Goal: Use online tool/utility: Utilize a website feature to perform a specific function

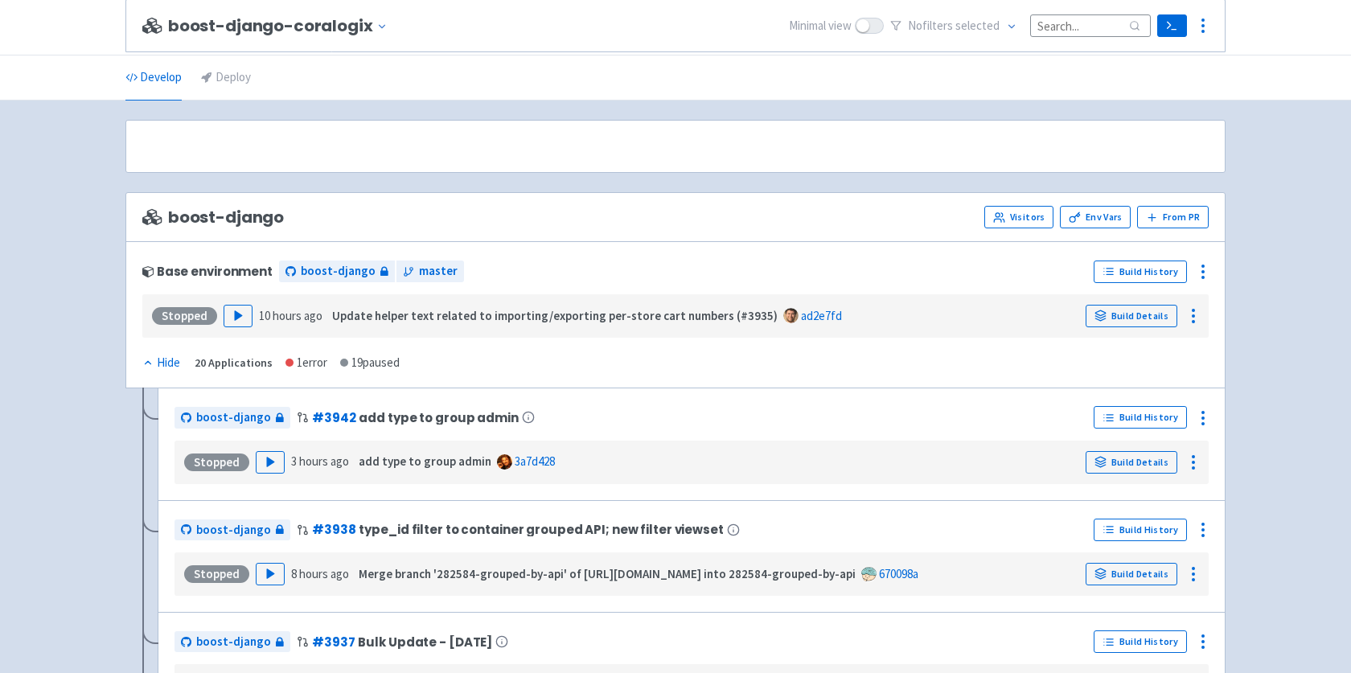
scroll to position [3925, 0]
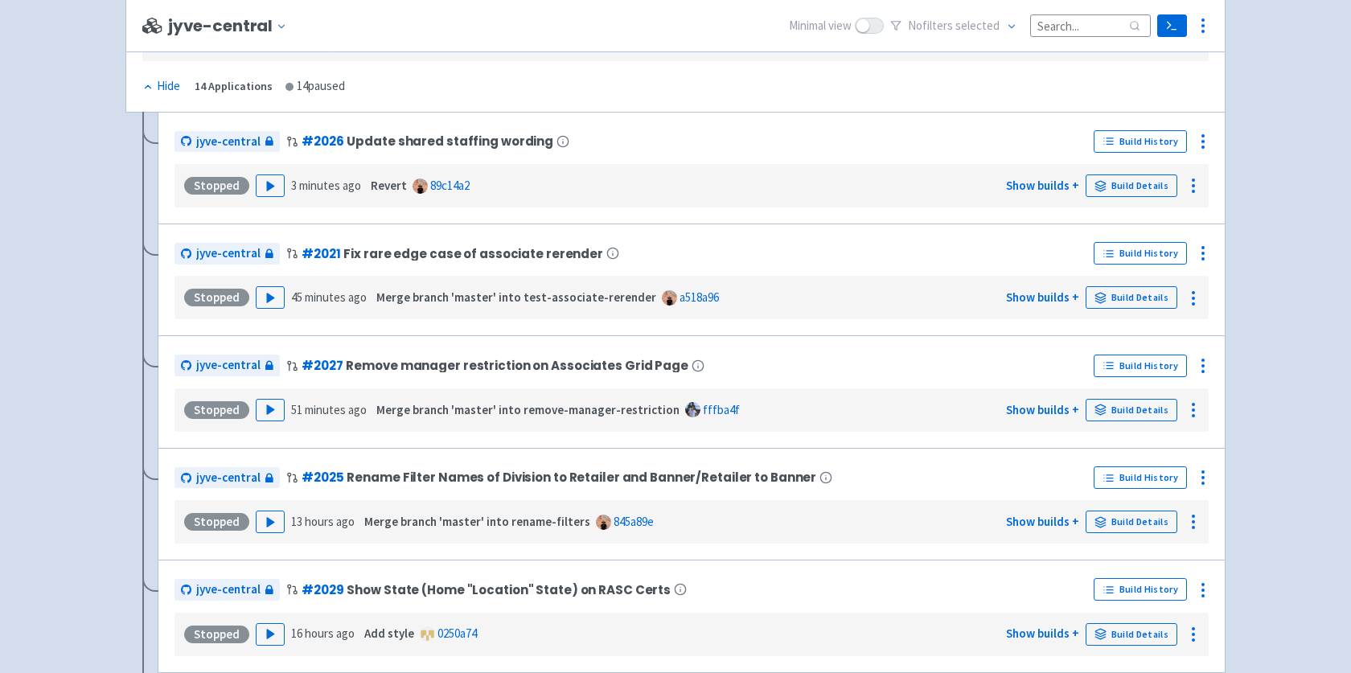
scroll to position [4080, 0]
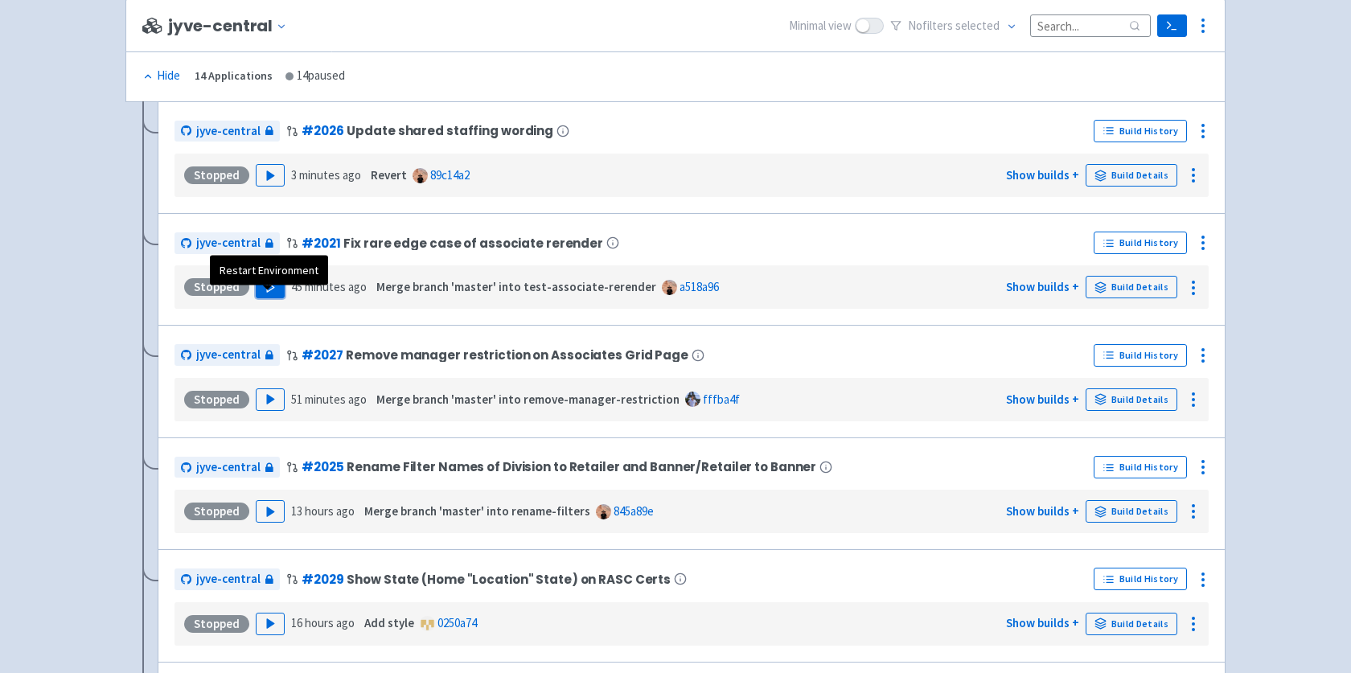
click at [263, 298] on button "Play" at bounding box center [270, 287] width 29 height 23
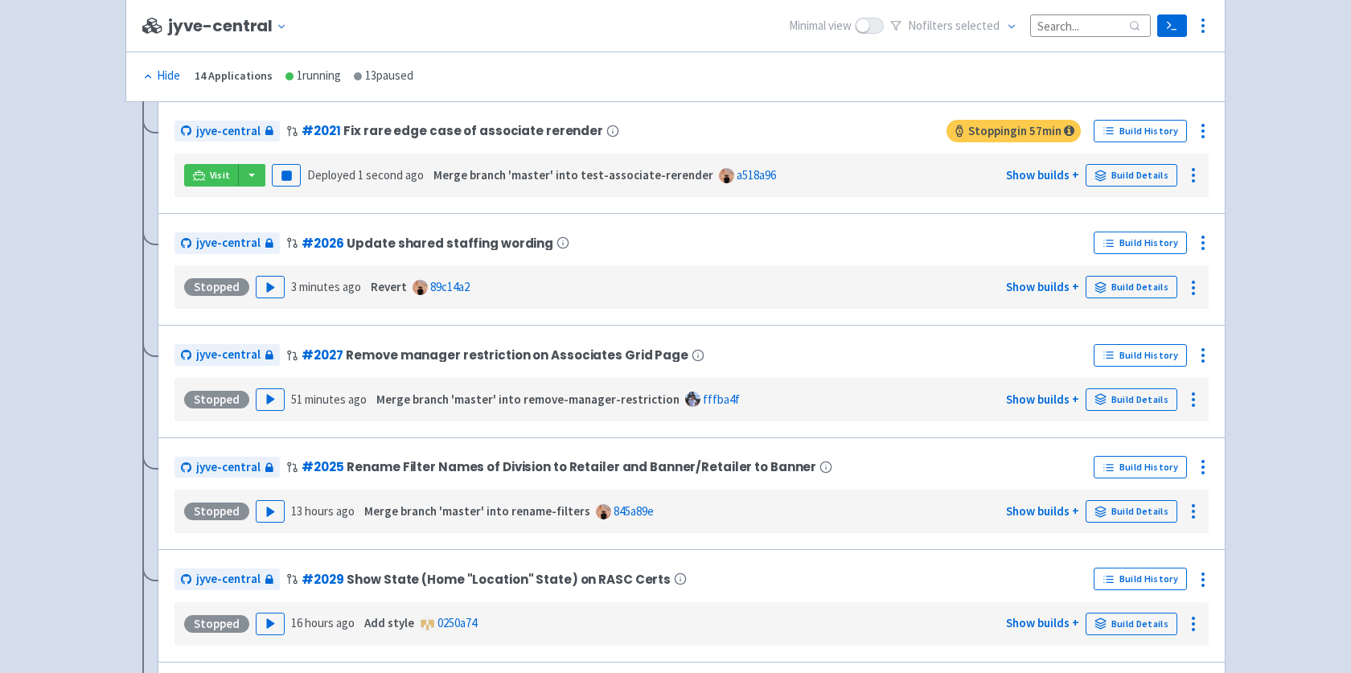
scroll to position [3968, 0]
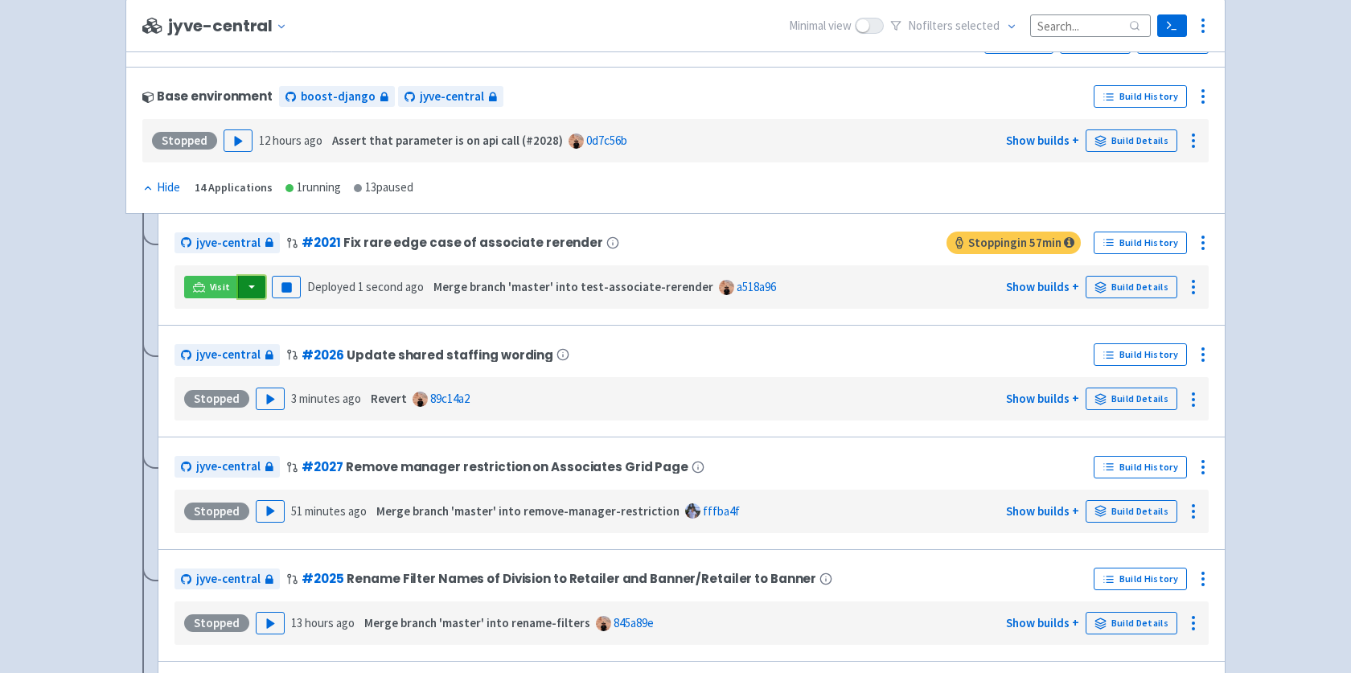
click at [251, 296] on button "button" at bounding box center [251, 287] width 27 height 23
click at [289, 353] on link "jyve-central (react)" at bounding box center [321, 344] width 168 height 25
click at [238, 298] on button "button" at bounding box center [251, 287] width 27 height 23
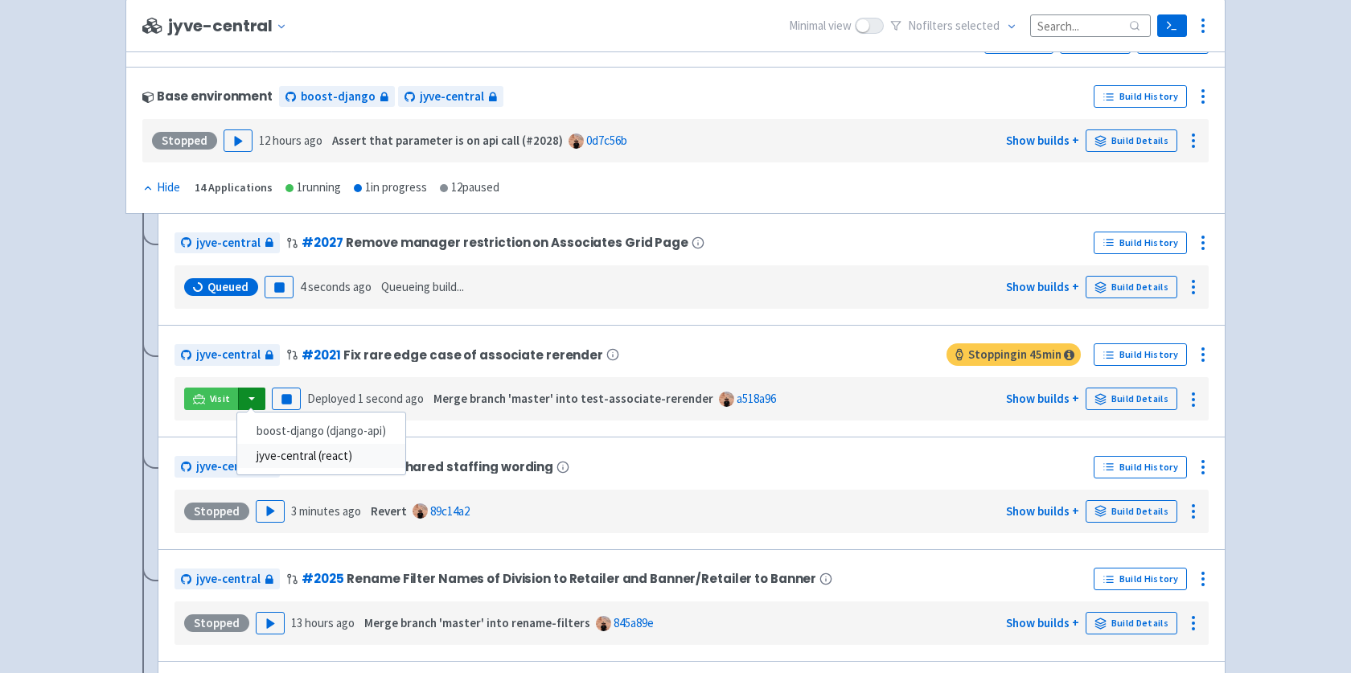
click at [273, 466] on link "jyve-central (react)" at bounding box center [321, 456] width 168 height 25
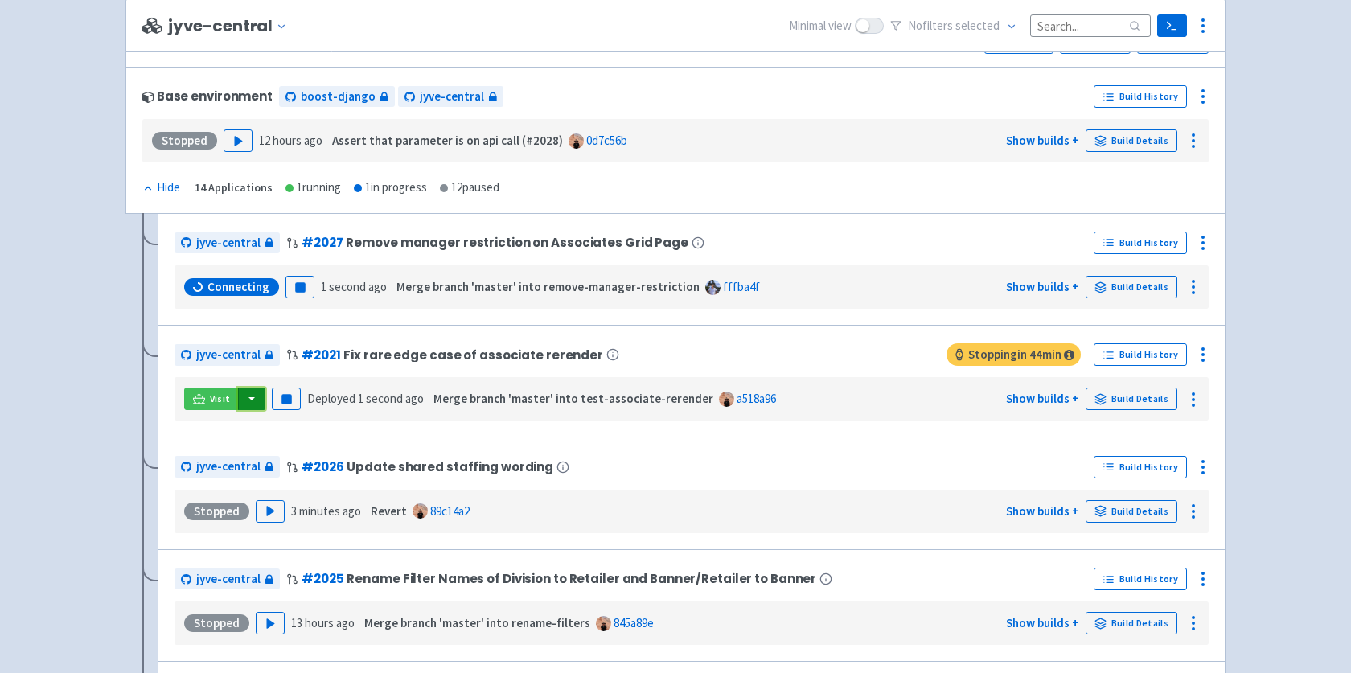
click at [249, 410] on button "button" at bounding box center [251, 399] width 27 height 23
click at [268, 462] on link "jyve-central (react)" at bounding box center [321, 456] width 168 height 25
